Goal: Task Accomplishment & Management: Manage account settings

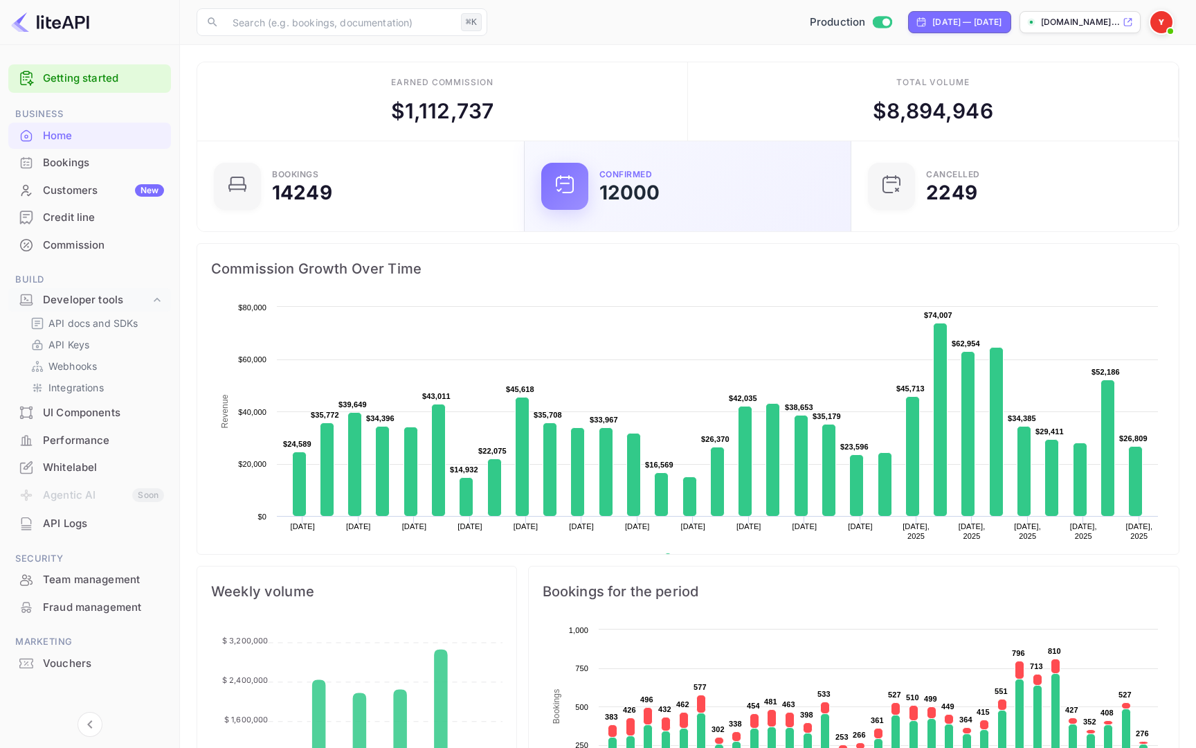
scroll to position [225, 319]
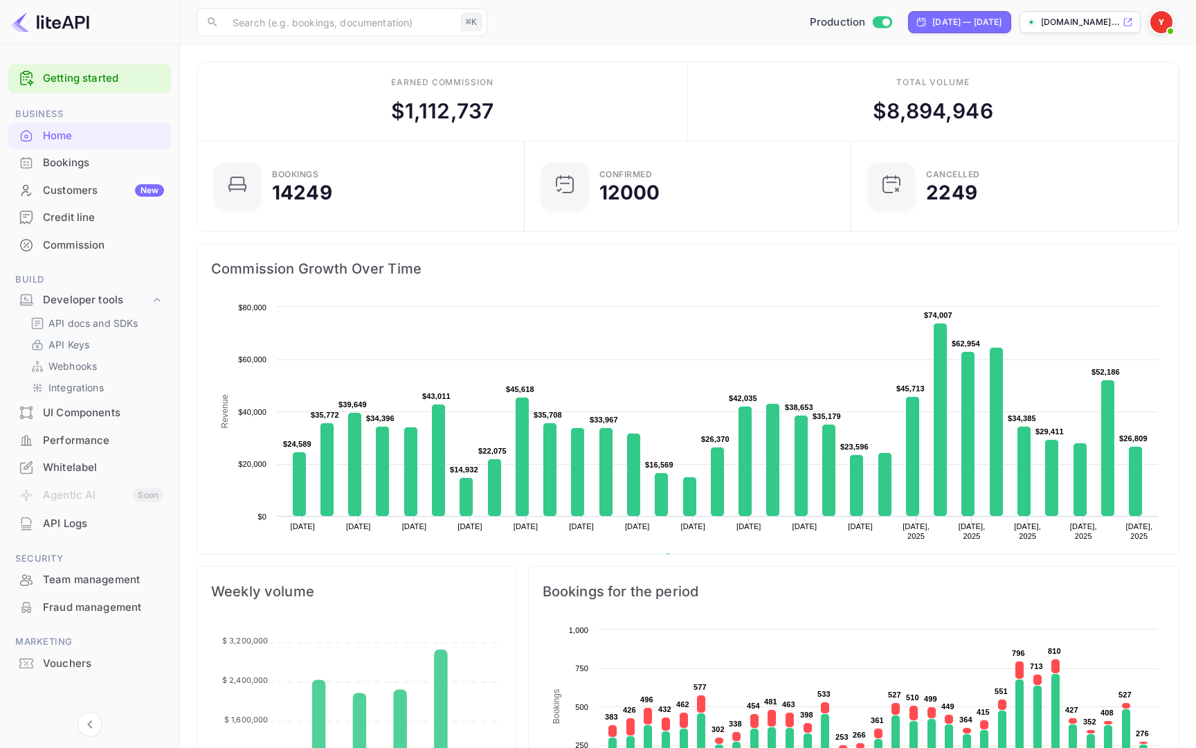
click at [77, 345] on p "API Keys" at bounding box center [68, 344] width 41 height 15
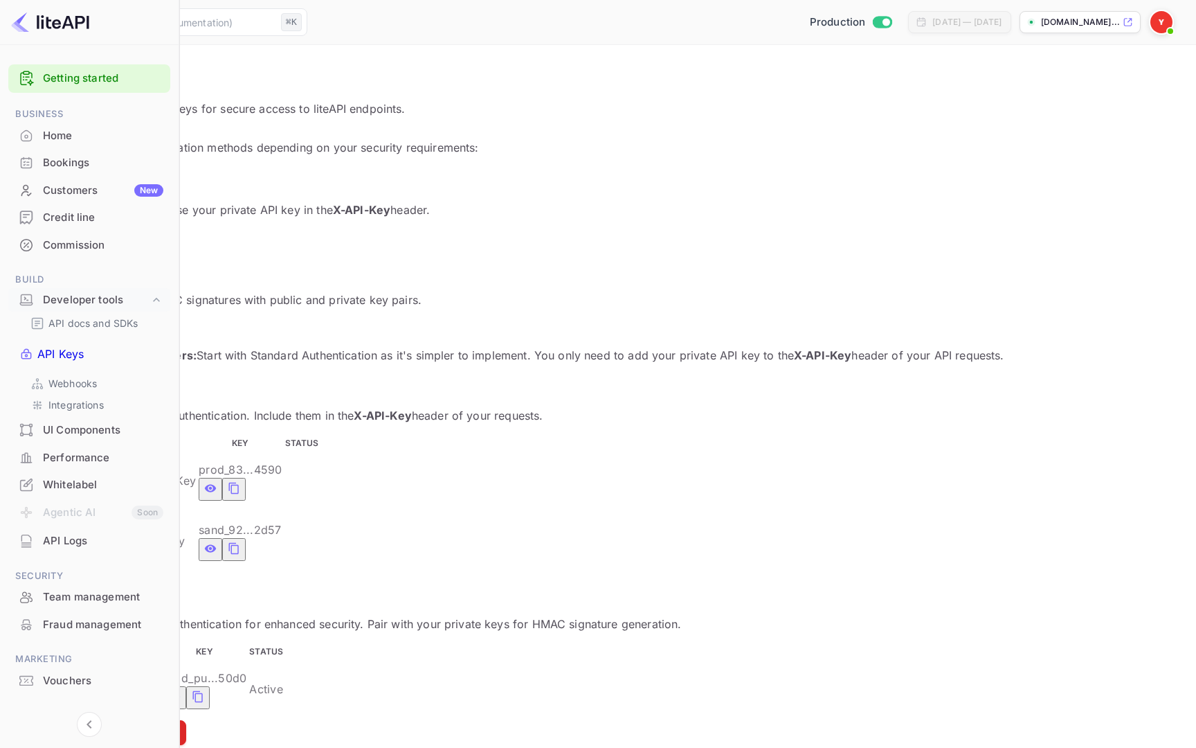
click at [240, 480] on icon "private api keys table" at bounding box center [234, 488] width 12 height 17
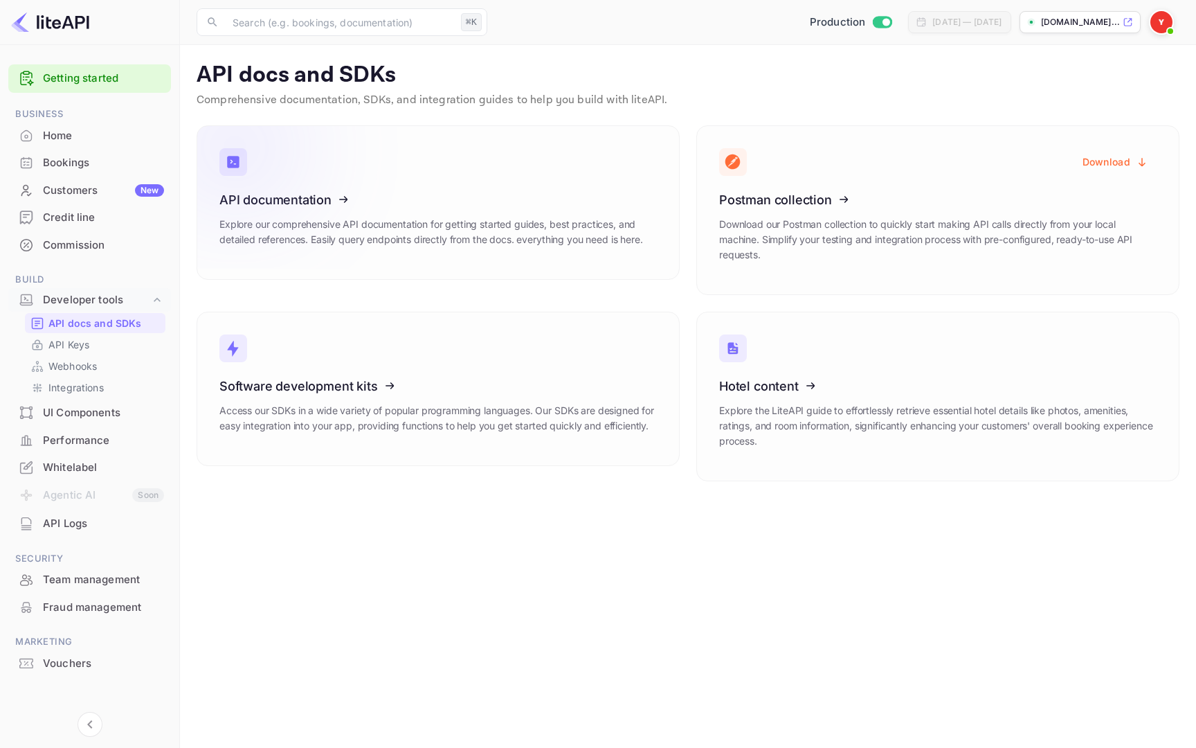
click at [290, 197] on icon at bounding box center [304, 197] width 215 height 143
click at [330, 197] on icon at bounding box center [304, 197] width 215 height 143
